Goal: Find specific page/section

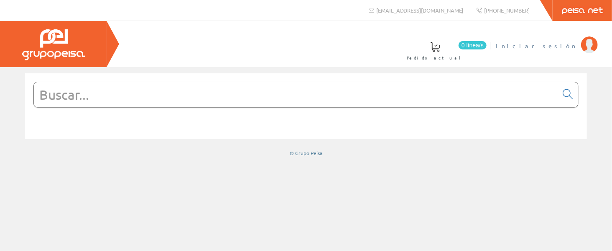
click at [567, 46] on span "Iniciar sesión" at bounding box center [536, 45] width 81 height 8
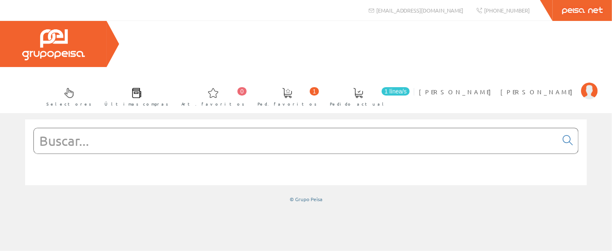
click at [493, 128] on input "text" at bounding box center [296, 140] width 524 height 25
click at [488, 128] on input "text" at bounding box center [296, 140] width 524 height 25
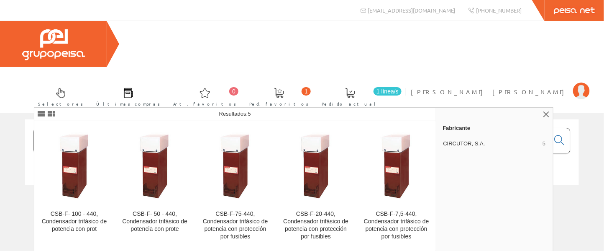
type input "r2395h"
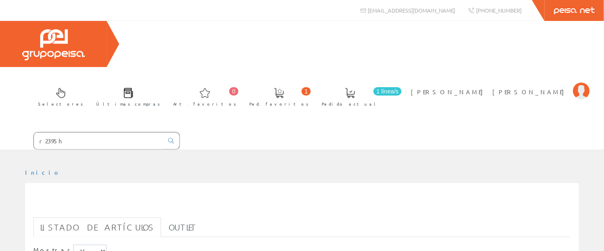
click at [89, 132] on input "r2395h" at bounding box center [98, 140] width 129 height 17
drag, startPoint x: 80, startPoint y: 97, endPoint x: 10, endPoint y: 95, distance: 69.9
click at [12, 132] on form "r2395h" at bounding box center [90, 141] width 180 height 18
